Goal: Navigation & Orientation: Find specific page/section

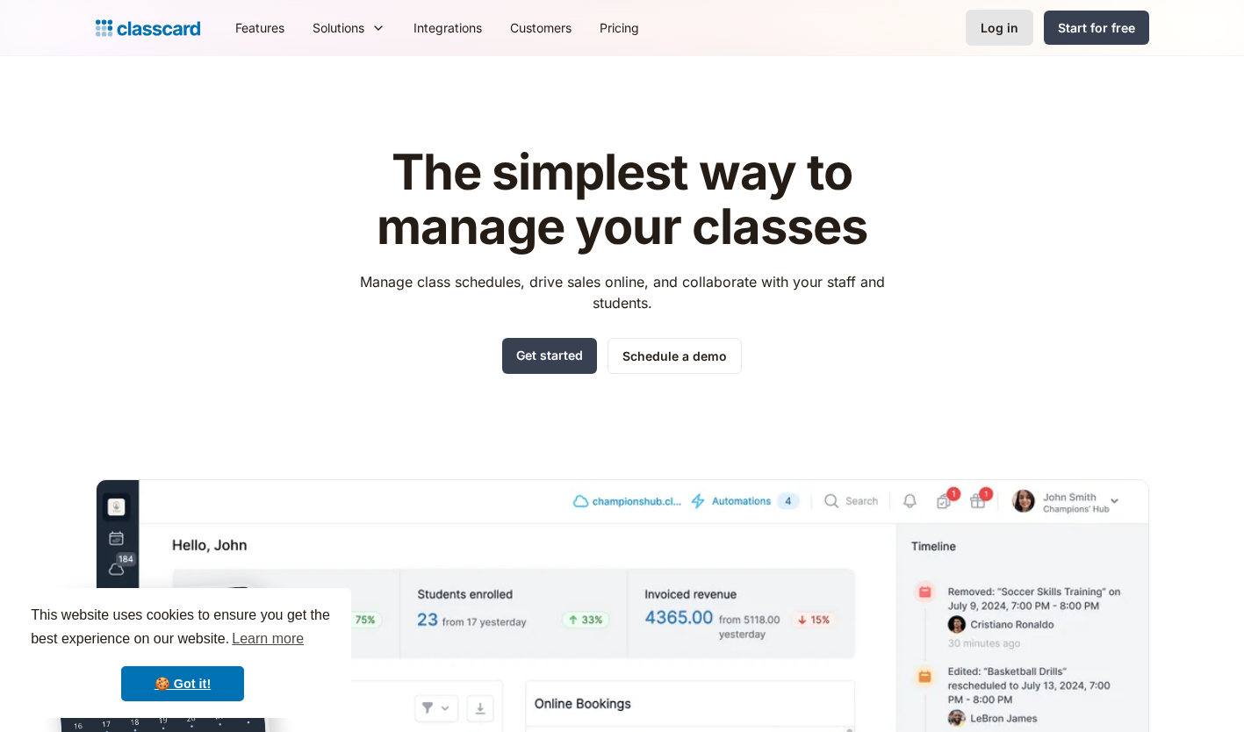
click at [1008, 29] on div "Log in" at bounding box center [999, 27] width 38 height 18
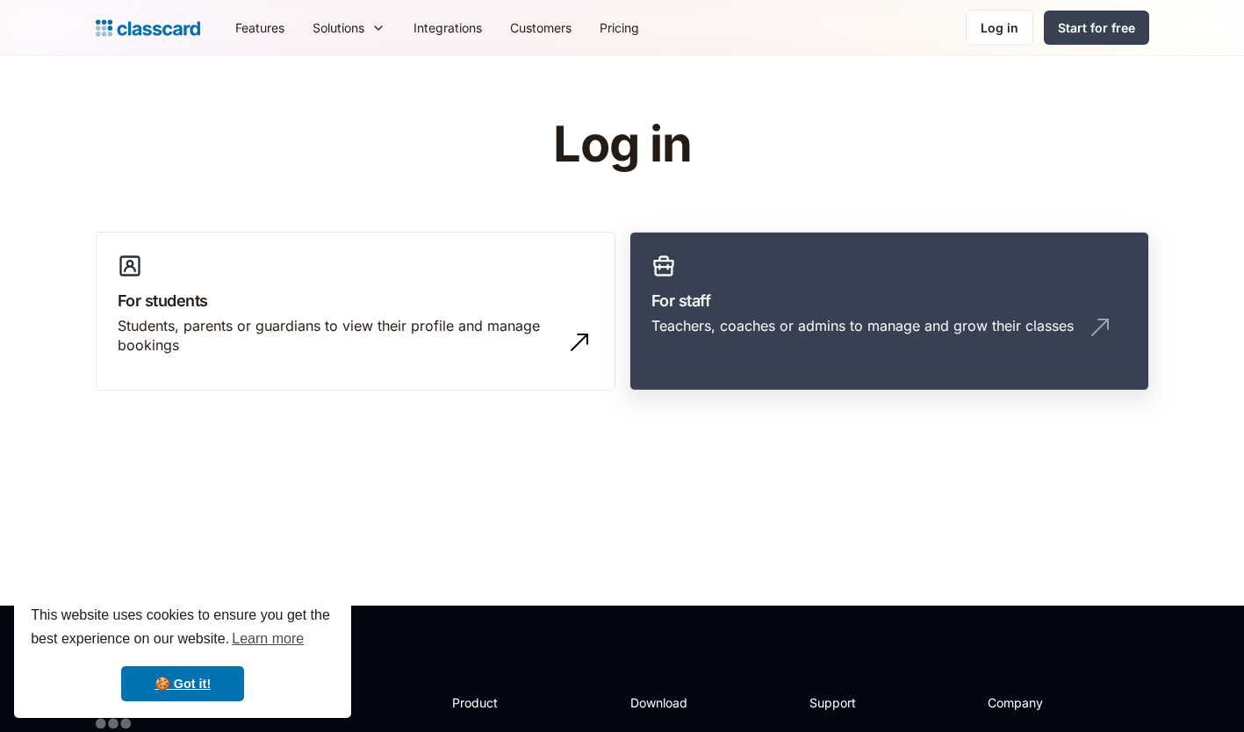
click at [804, 297] on h3 "For staff" at bounding box center [889, 301] width 476 height 24
